Goal: Find specific page/section: Find specific page/section

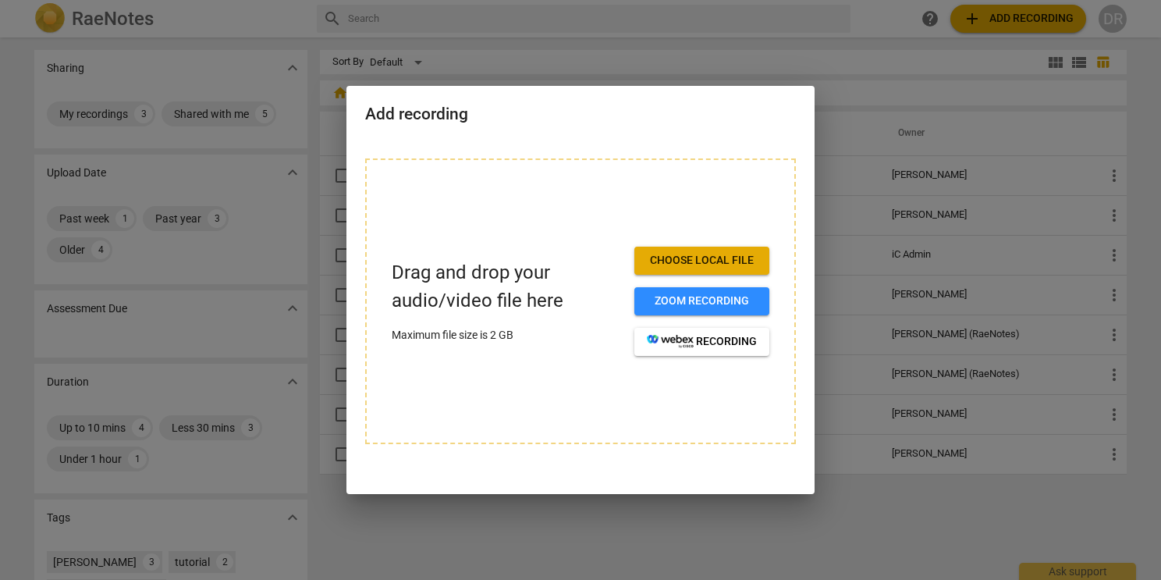
click at [289, 155] on div at bounding box center [580, 290] width 1161 height 580
click at [228, 150] on div at bounding box center [580, 290] width 1161 height 580
click at [429, 174] on div "Drag and drop your audio/video file here Maximum file size is 2 GB Choose local…" at bounding box center [580, 301] width 431 height 286
click at [975, 85] on div at bounding box center [580, 290] width 1161 height 580
click at [118, 126] on div at bounding box center [580, 290] width 1161 height 580
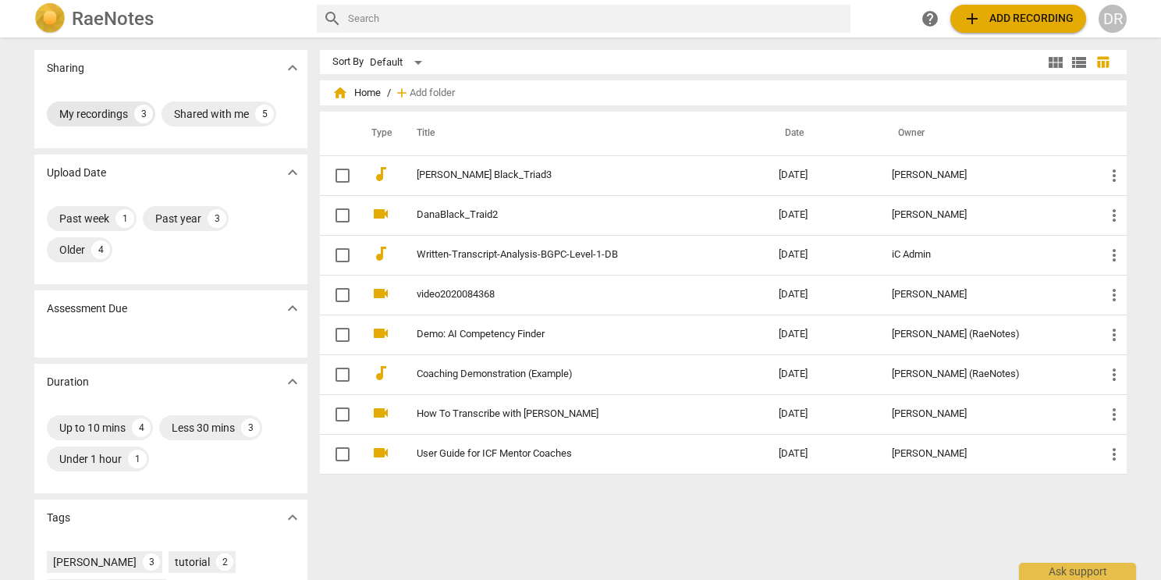
click at [117, 117] on div "My recordings" at bounding box center [93, 114] width 69 height 16
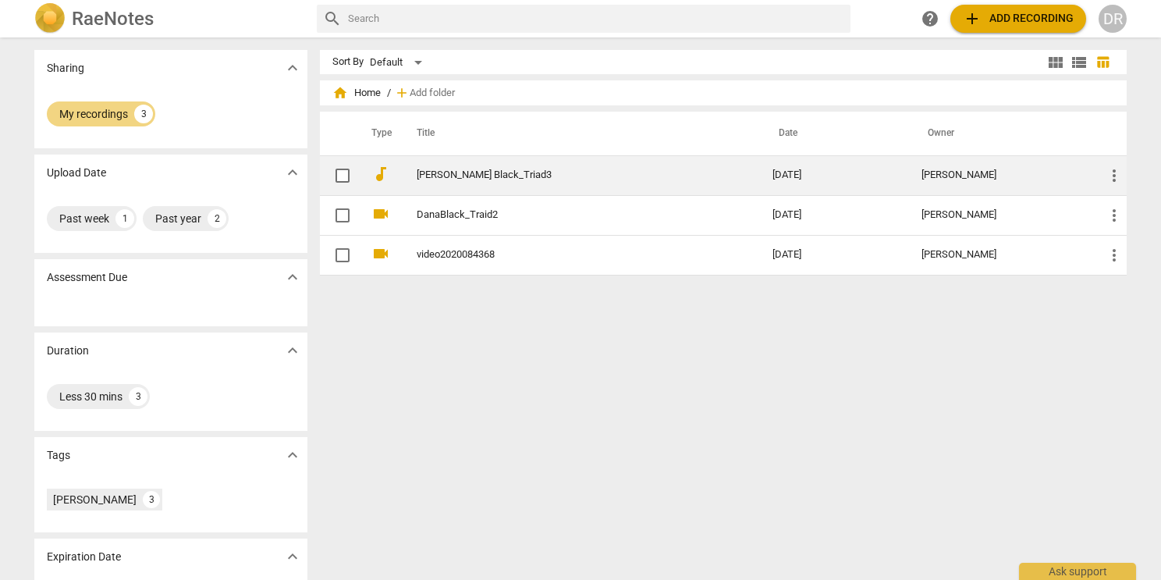
click at [480, 173] on link "[PERSON_NAME] Black_Triad3" at bounding box center [567, 175] width 300 height 12
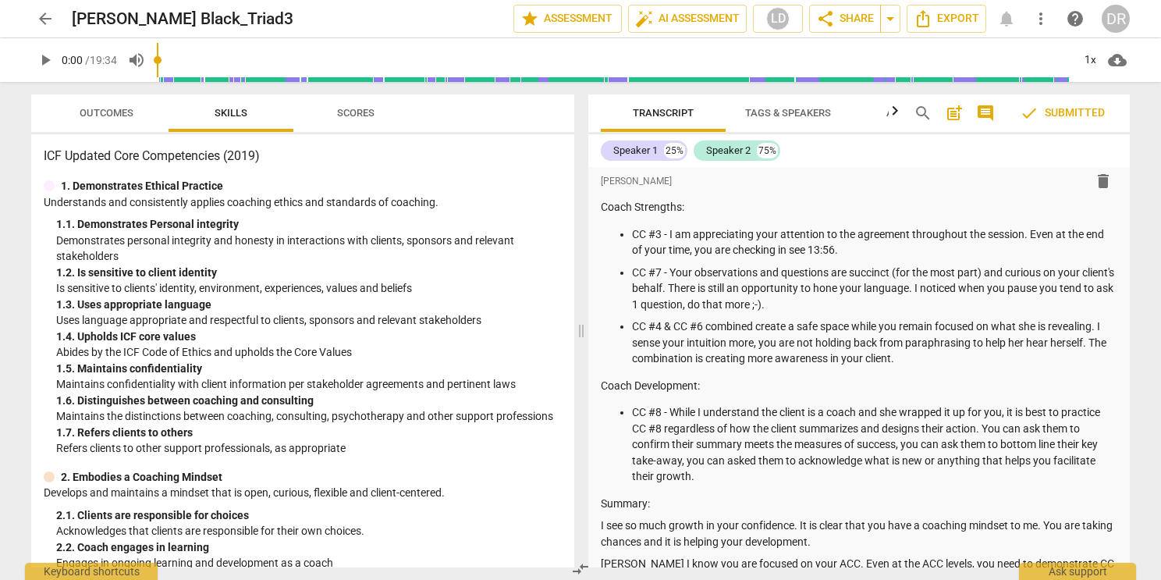
scroll to position [54, 0]
